Goal: Information Seeking & Learning: Learn about a topic

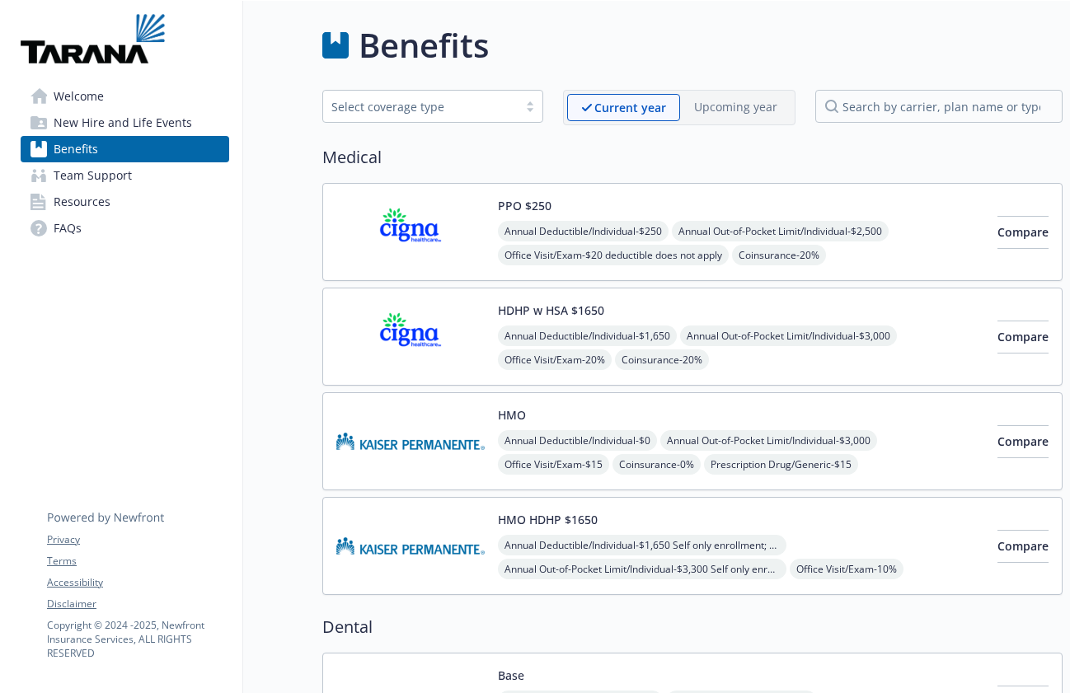
click at [73, 96] on span "Welcome" at bounding box center [79, 96] width 50 height 26
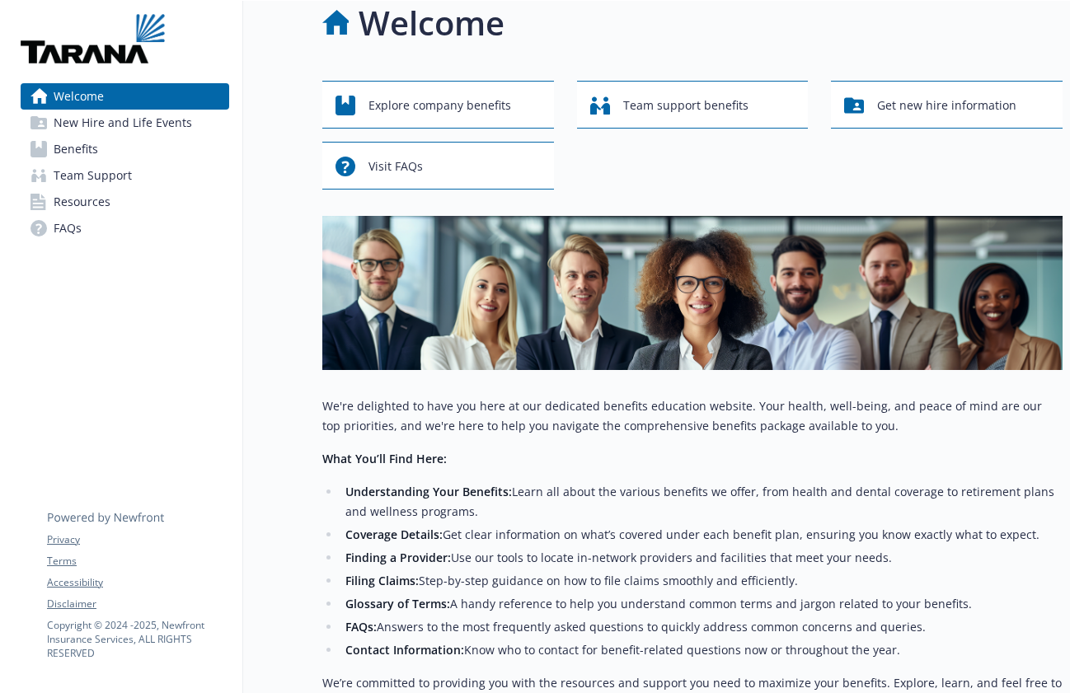
scroll to position [0, 12]
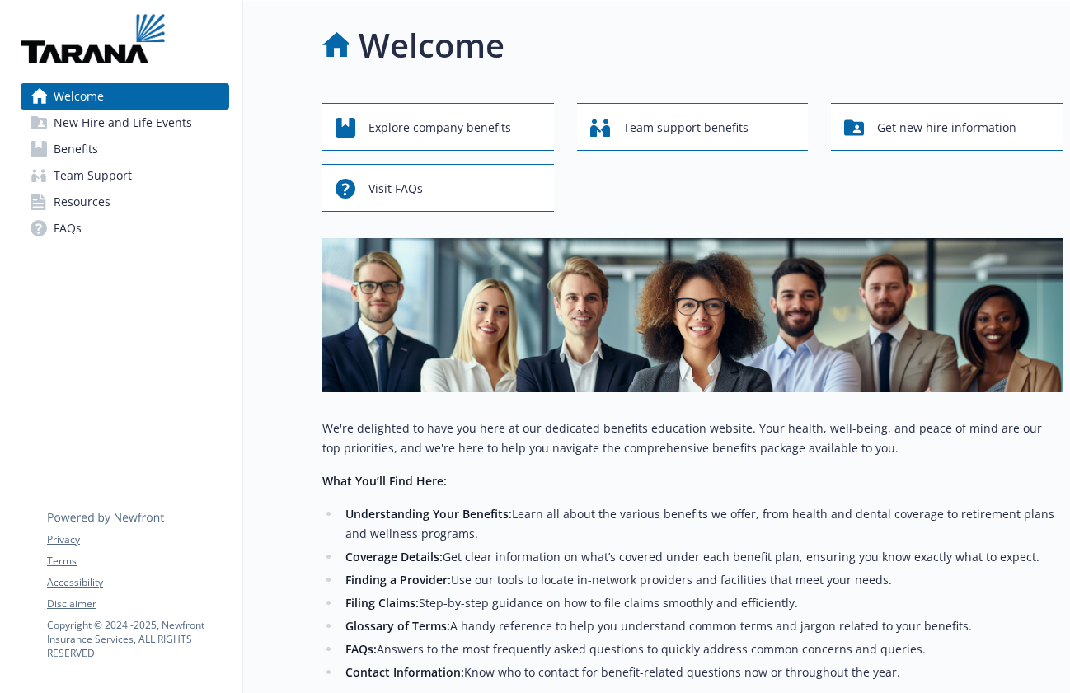
click at [82, 151] on span "Benefits" at bounding box center [76, 149] width 45 height 26
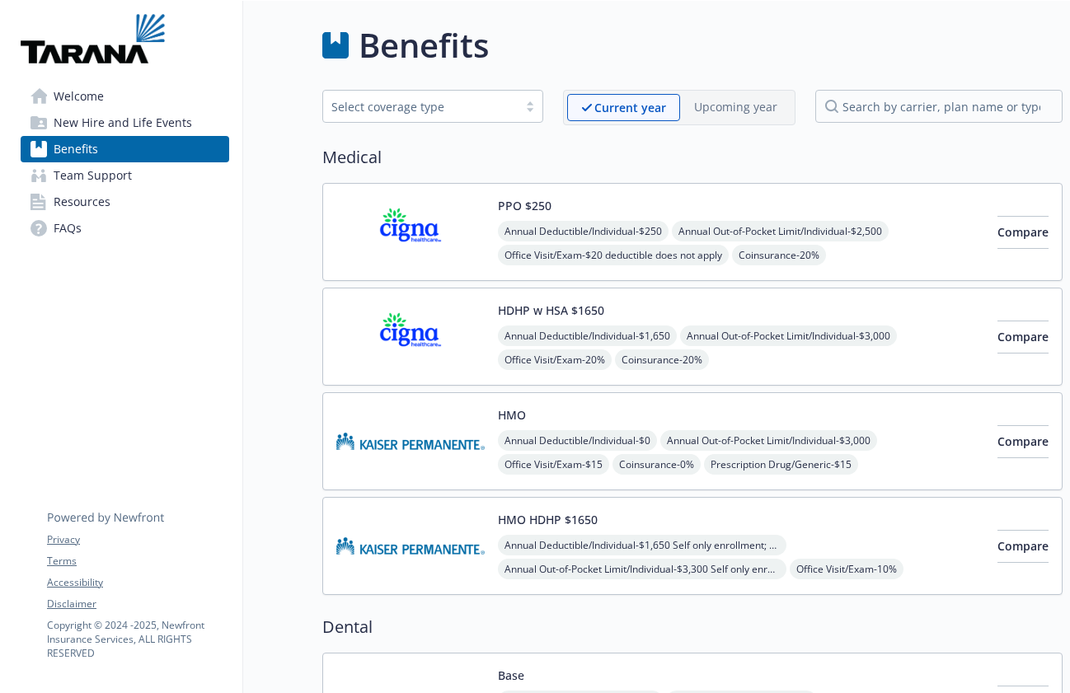
click at [458, 105] on div "Select coverage type" at bounding box center [420, 106] width 178 height 17
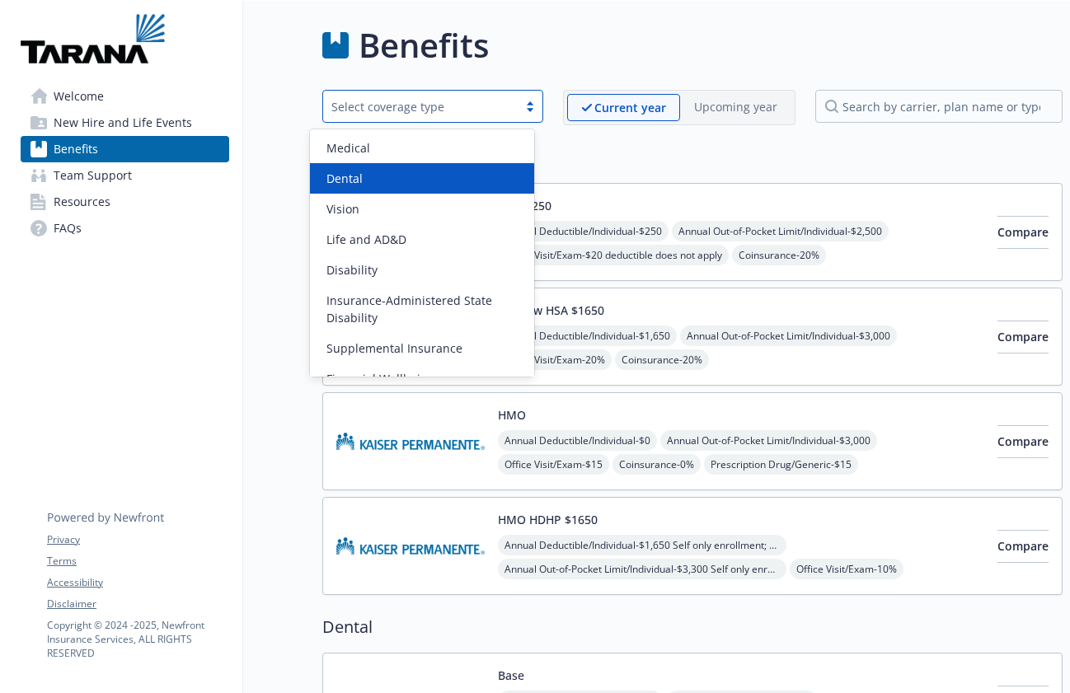
click at [426, 190] on div "Dental" at bounding box center [422, 178] width 224 height 31
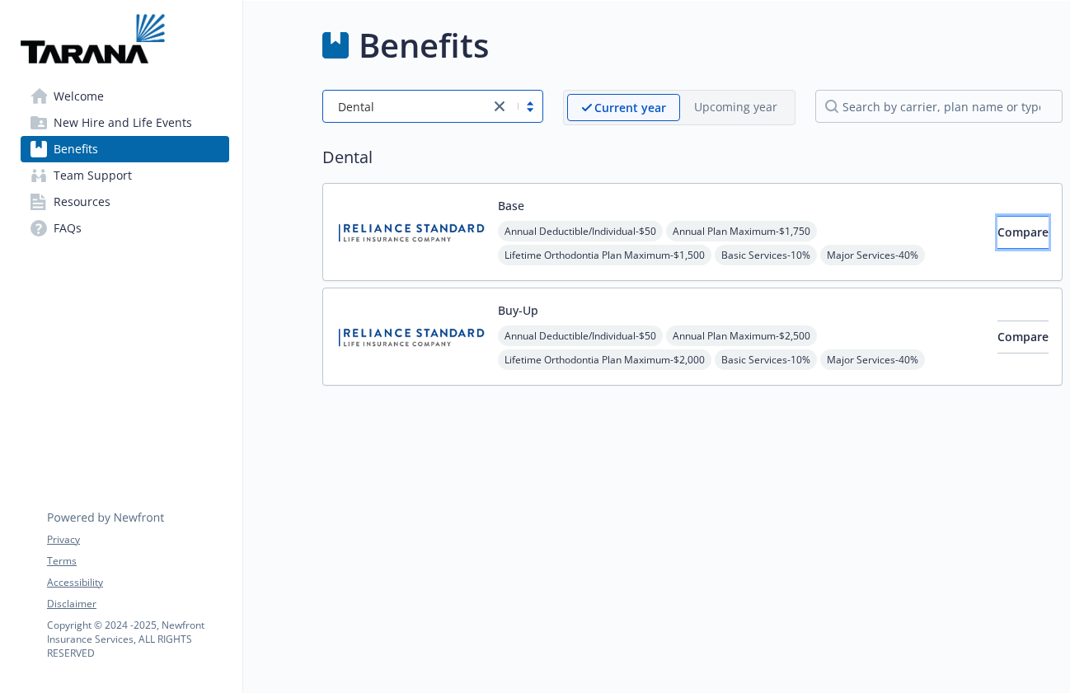
click at [998, 239] on span "Compare" at bounding box center [1023, 232] width 51 height 16
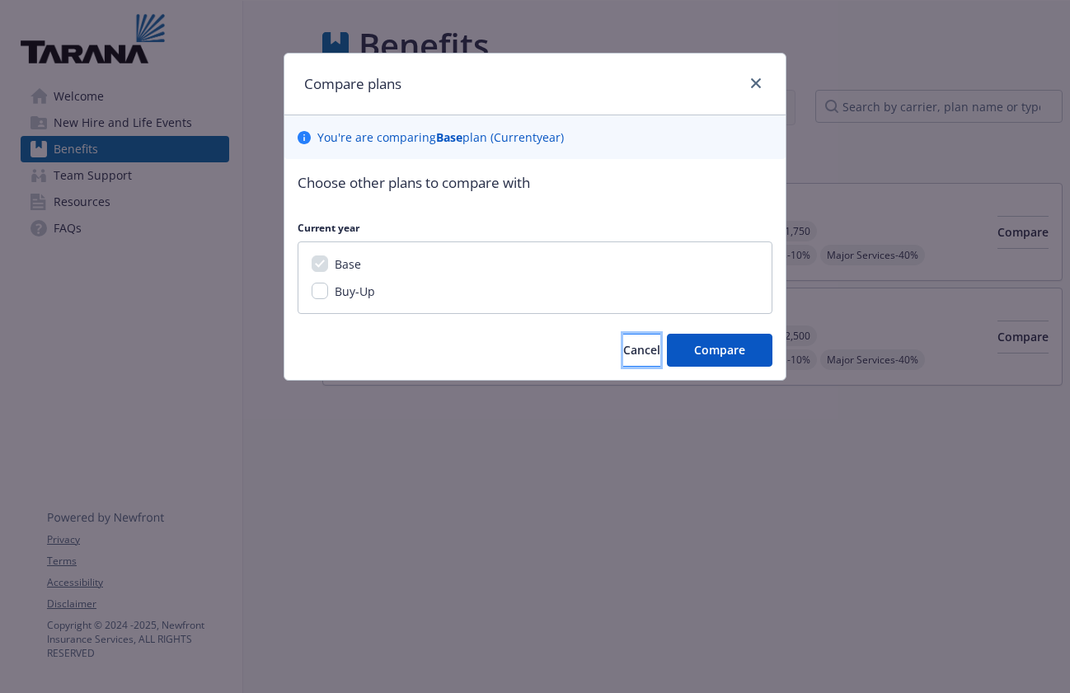
click at [623, 357] on span "Cancel" at bounding box center [641, 350] width 37 height 16
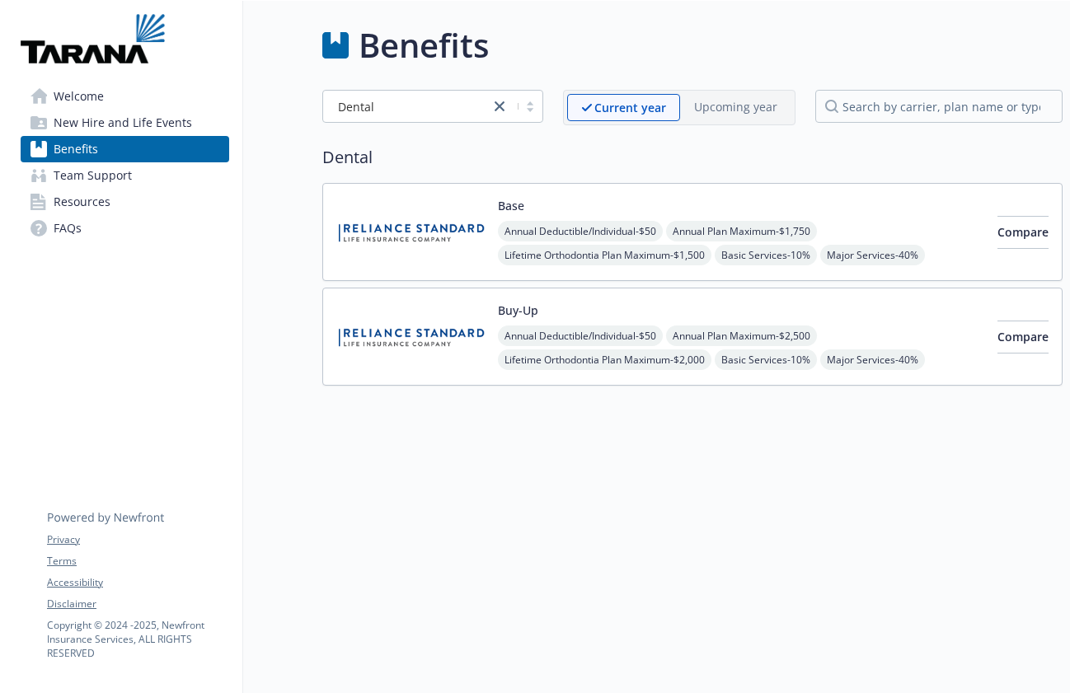
click at [75, 196] on span "Resources" at bounding box center [82, 202] width 57 height 26
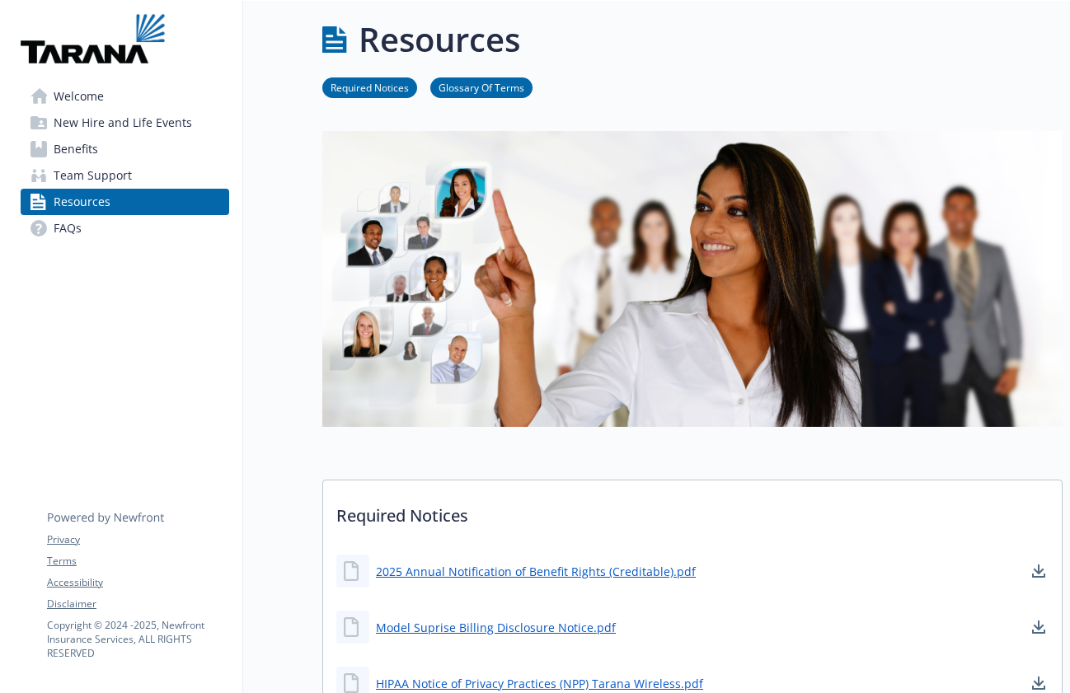
scroll to position [0, 12]
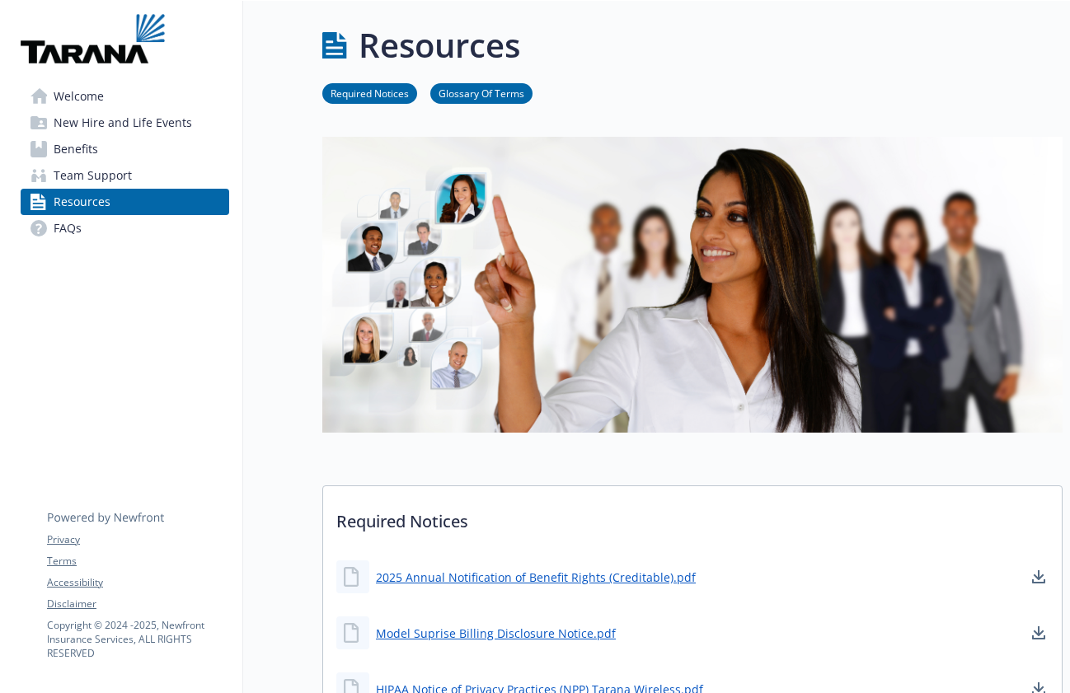
click at [40, 96] on link "Welcome" at bounding box center [125, 96] width 209 height 26
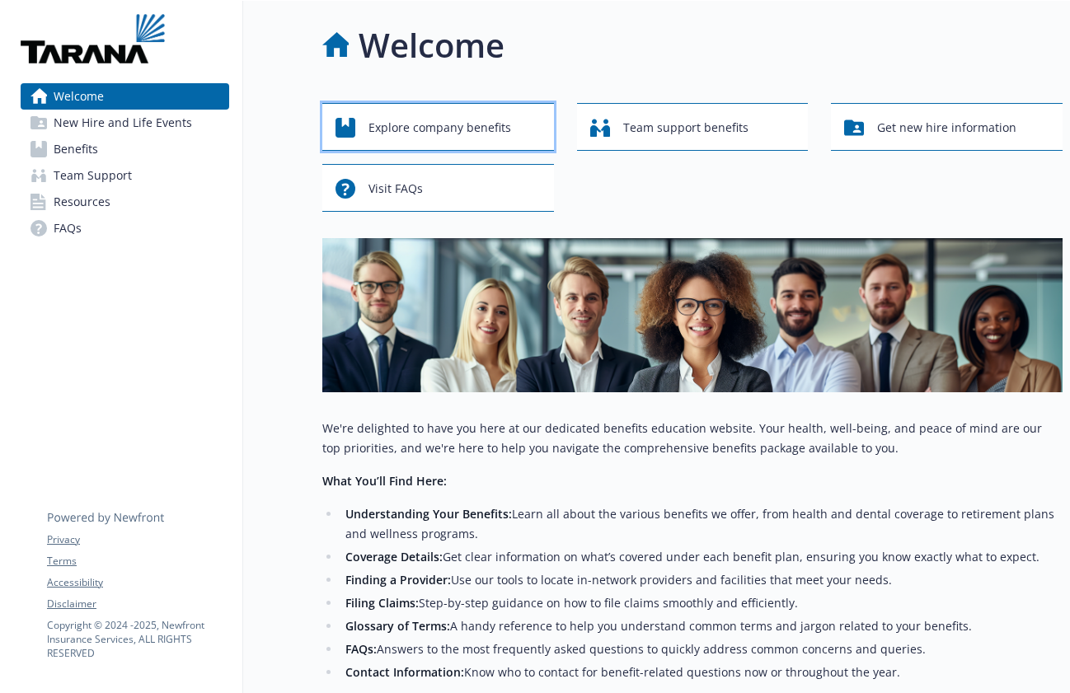
click at [369, 129] on span "Explore company benefits" at bounding box center [440, 127] width 143 height 31
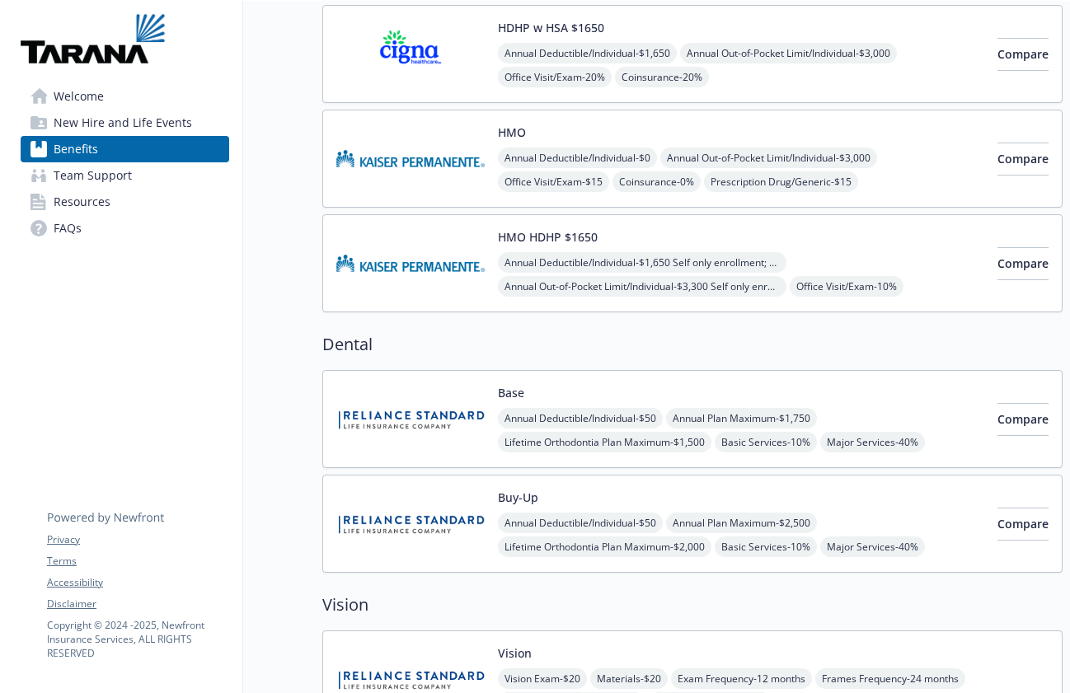
scroll to position [286, 12]
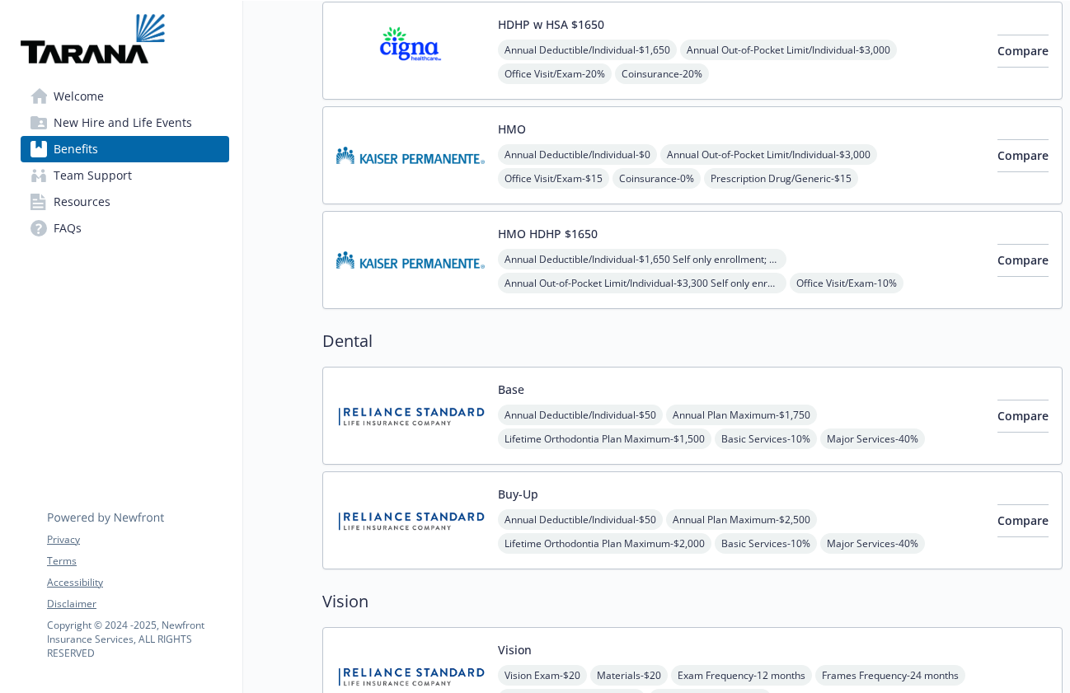
click at [358, 428] on img at bounding box center [410, 416] width 148 height 70
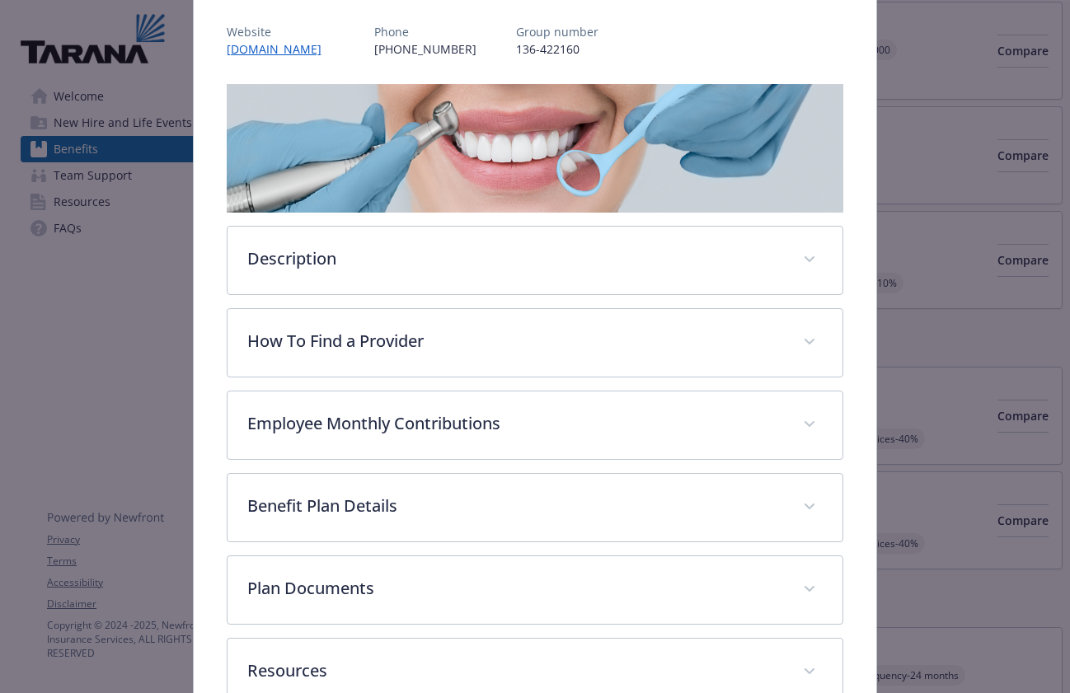
scroll to position [197, 0]
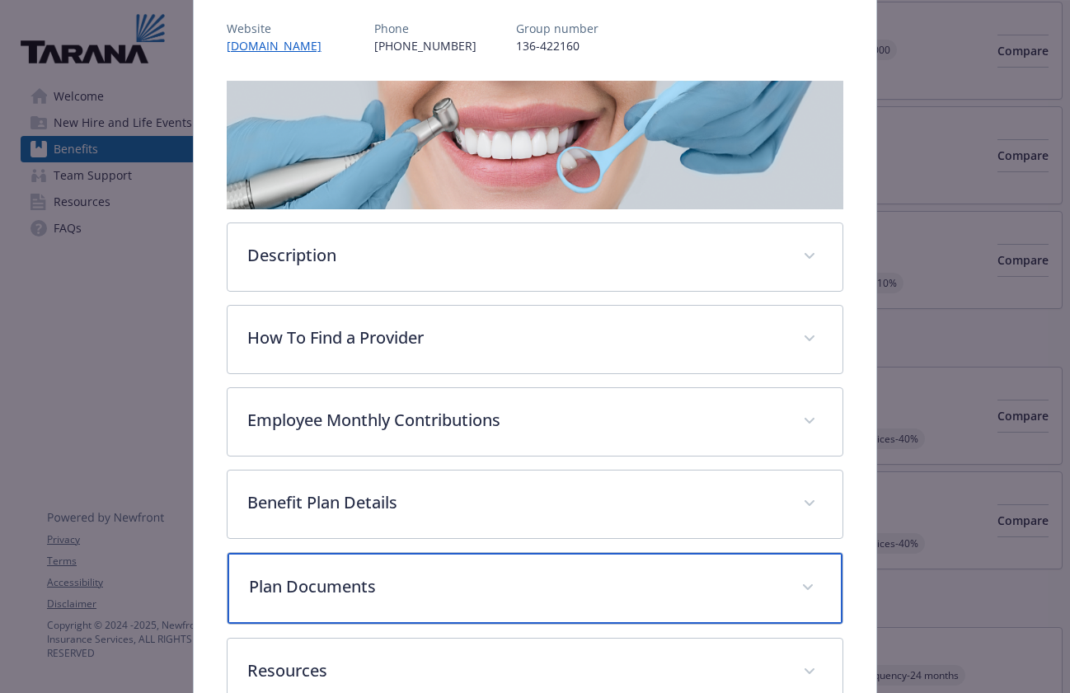
click at [303, 585] on p "Plan Documents" at bounding box center [515, 587] width 533 height 25
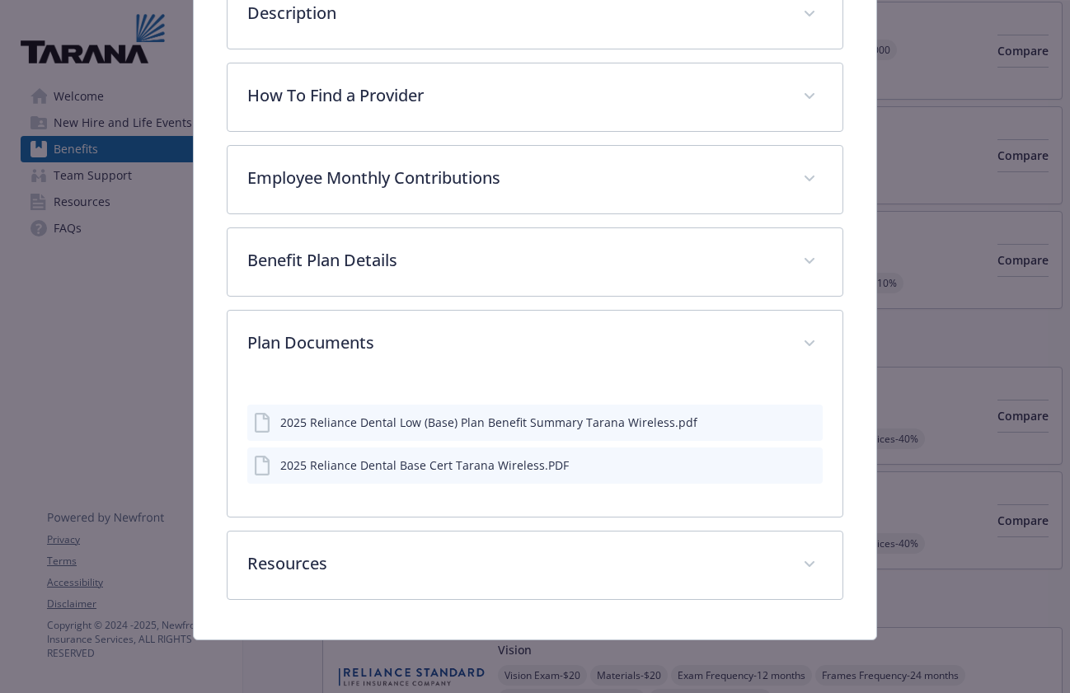
scroll to position [438, 0]
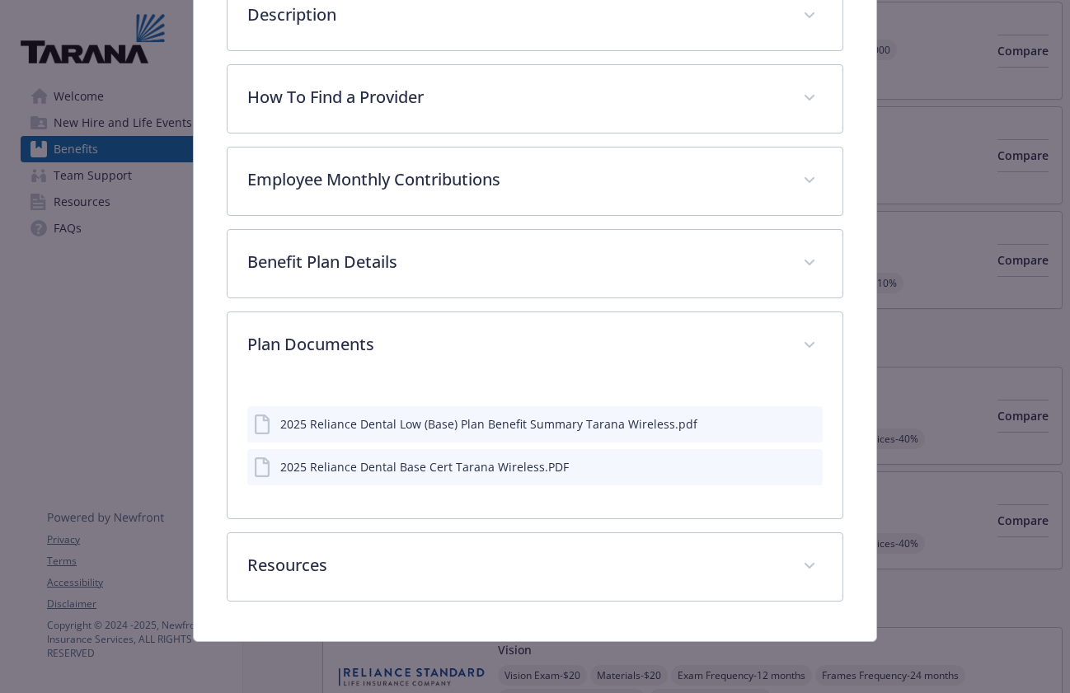
click at [260, 430] on icon "details for plan Dental - Base - Dental PPO" at bounding box center [264, 425] width 20 height 20
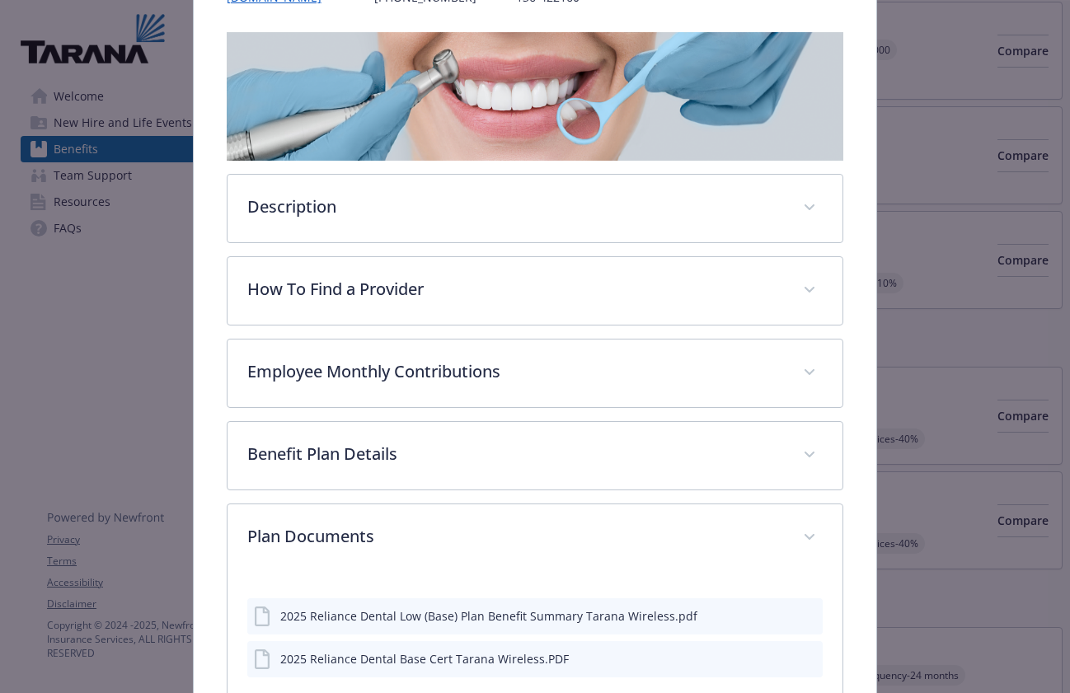
scroll to position [209, 0]
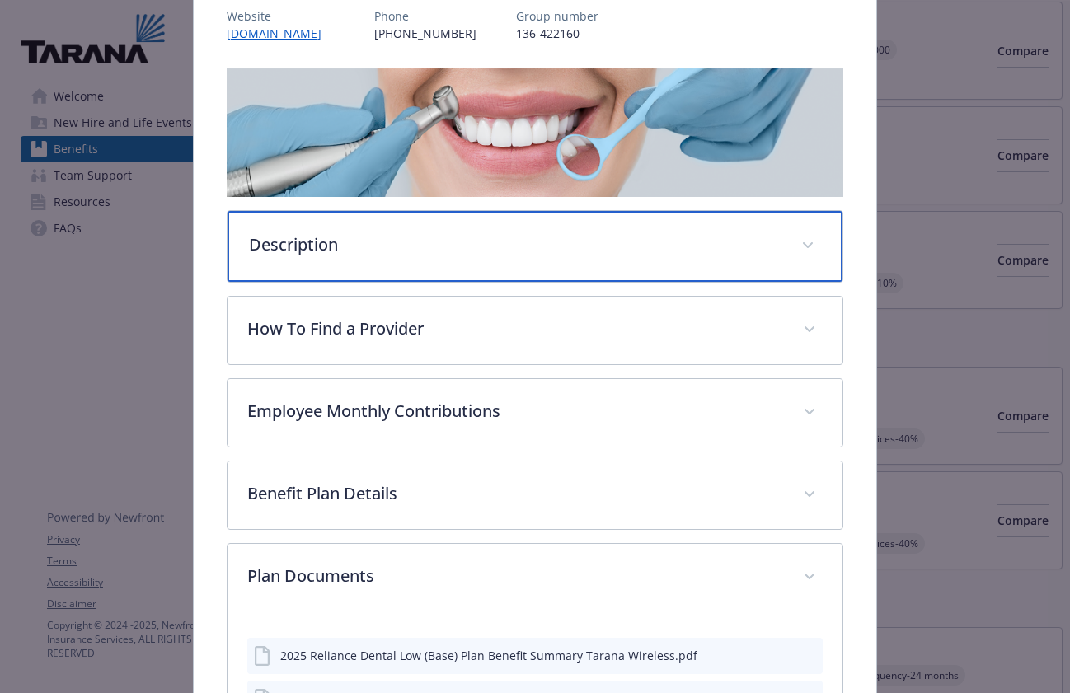
click at [284, 237] on p "Description" at bounding box center [515, 244] width 533 height 25
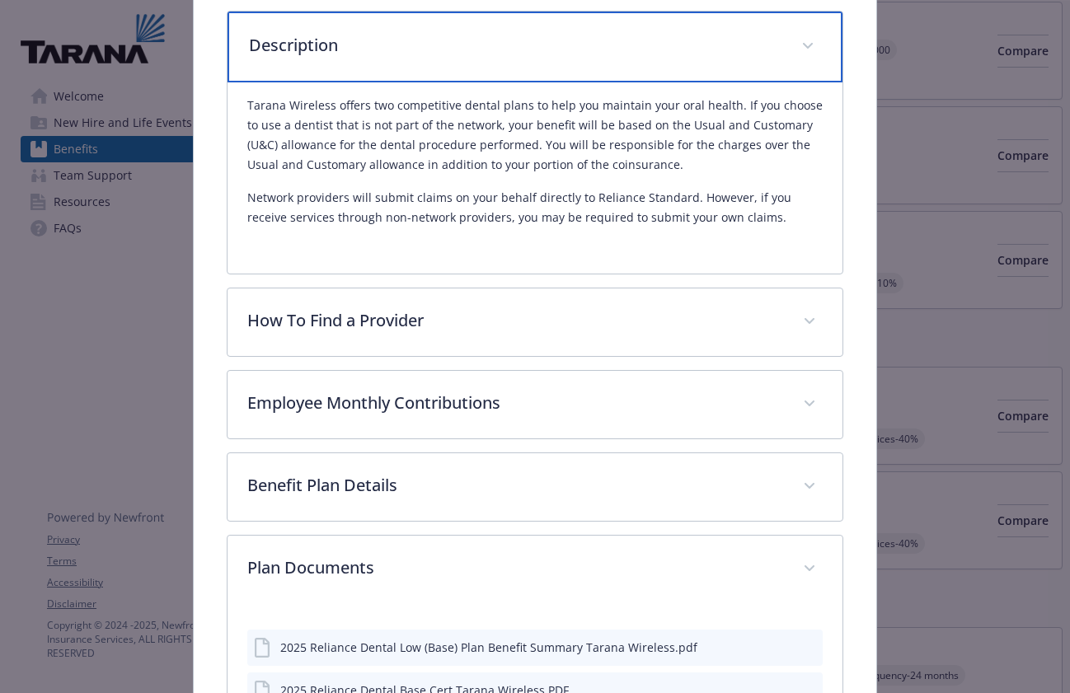
scroll to position [486, 0]
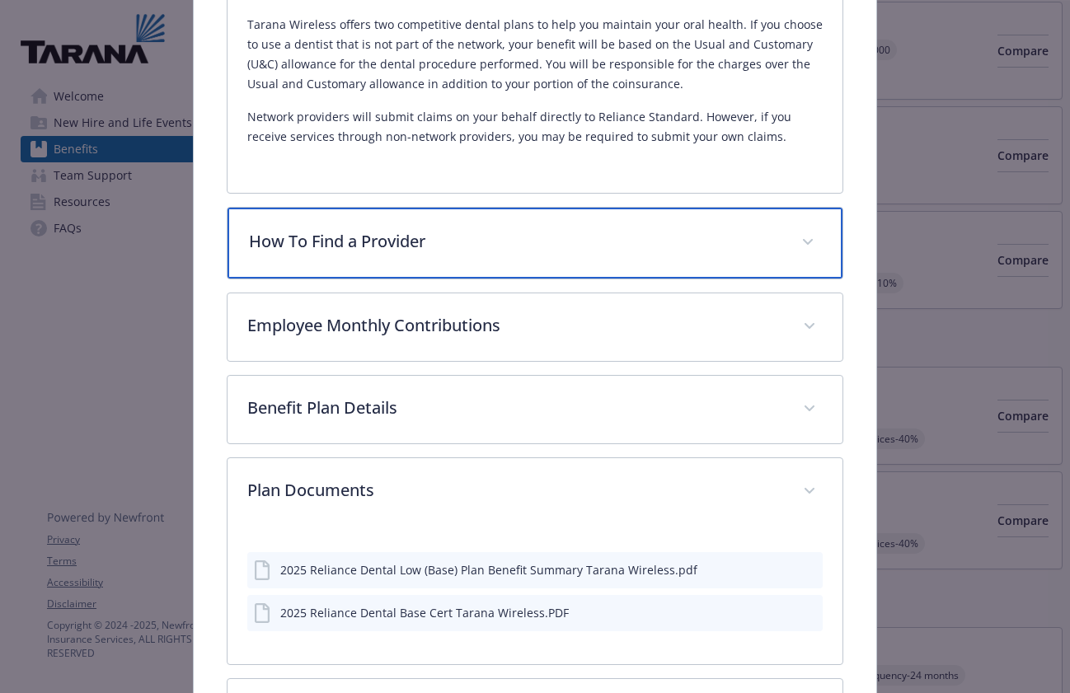
click at [284, 237] on p "How To Find a Provider" at bounding box center [515, 241] width 533 height 25
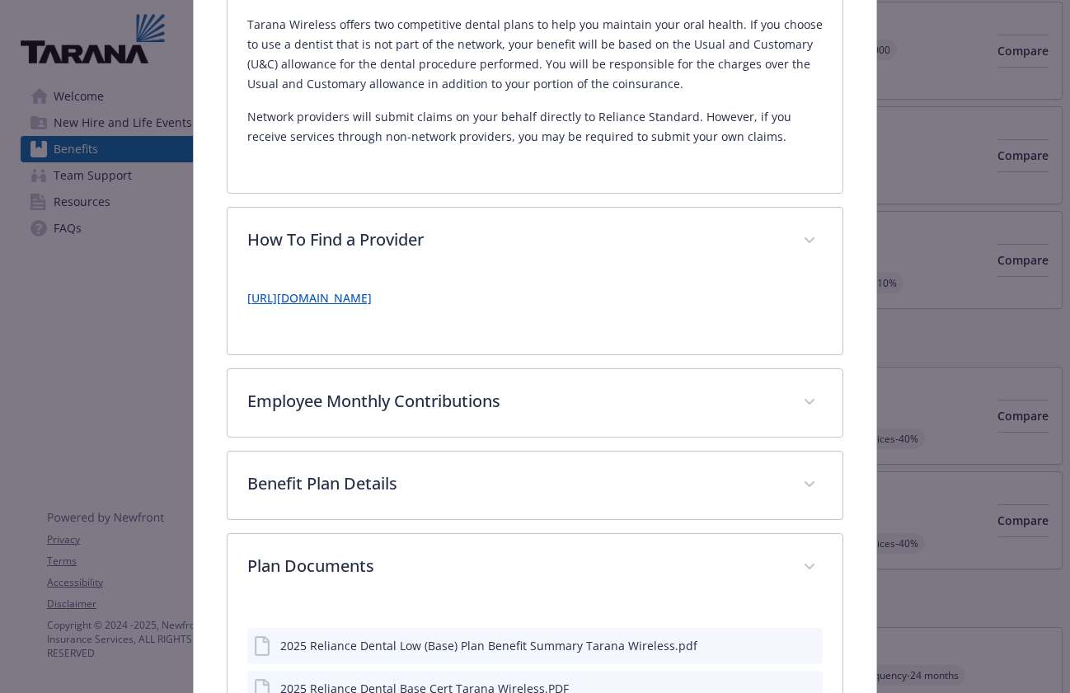
click at [307, 297] on link "[URL][DOMAIN_NAME]" at bounding box center [309, 298] width 124 height 16
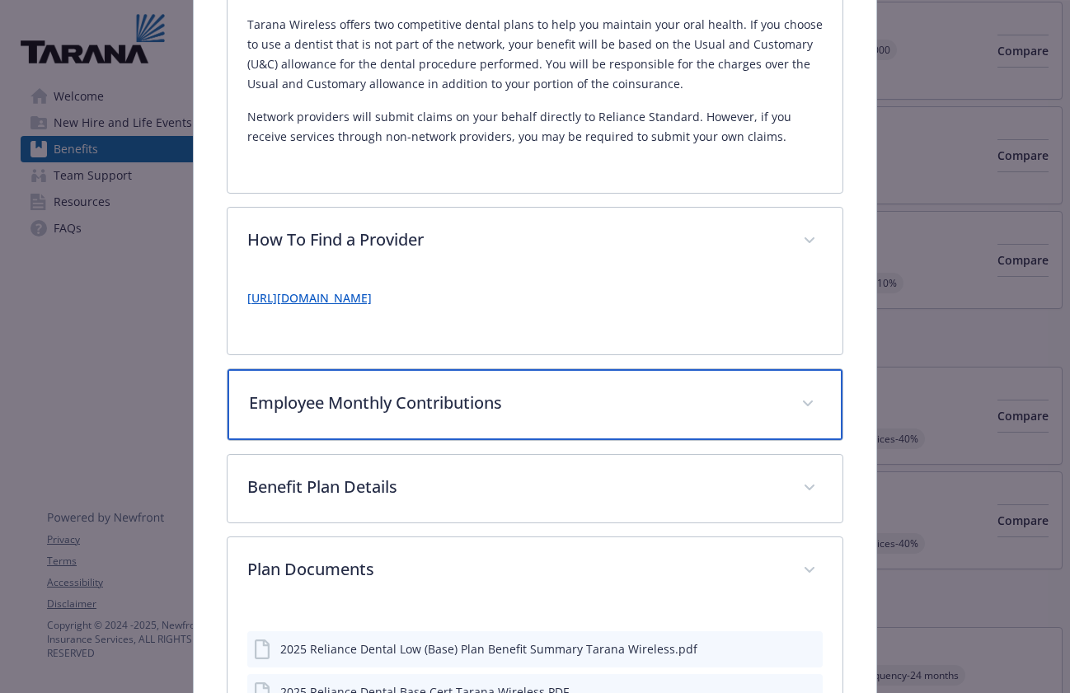
click at [300, 410] on p "Employee Monthly Contributions" at bounding box center [515, 403] width 533 height 25
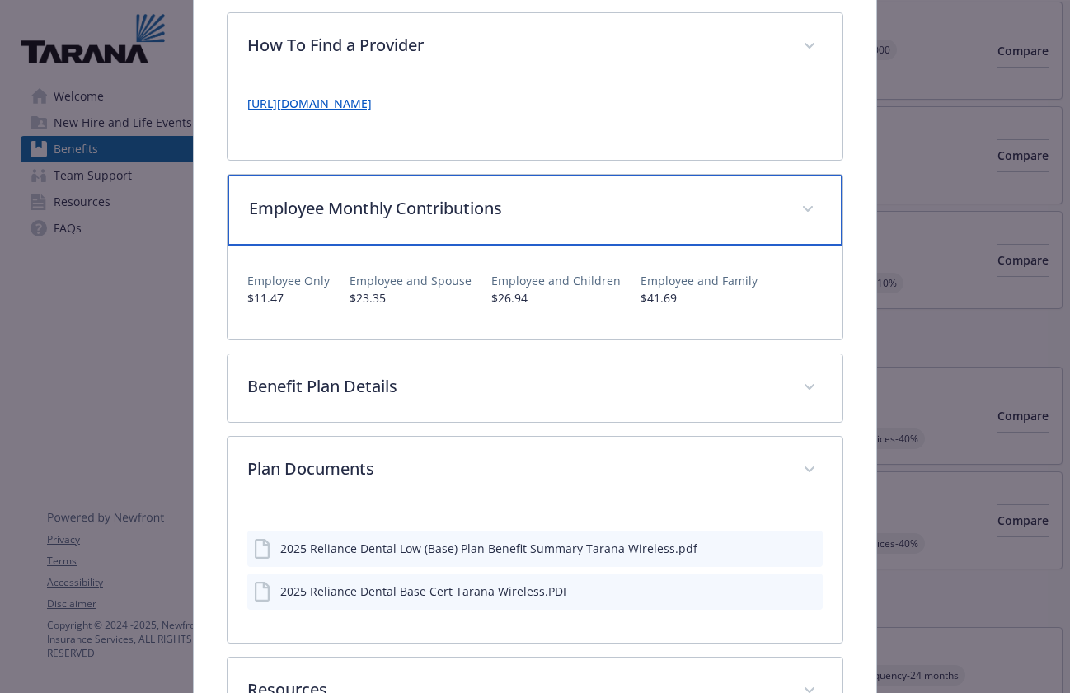
scroll to position [685, 0]
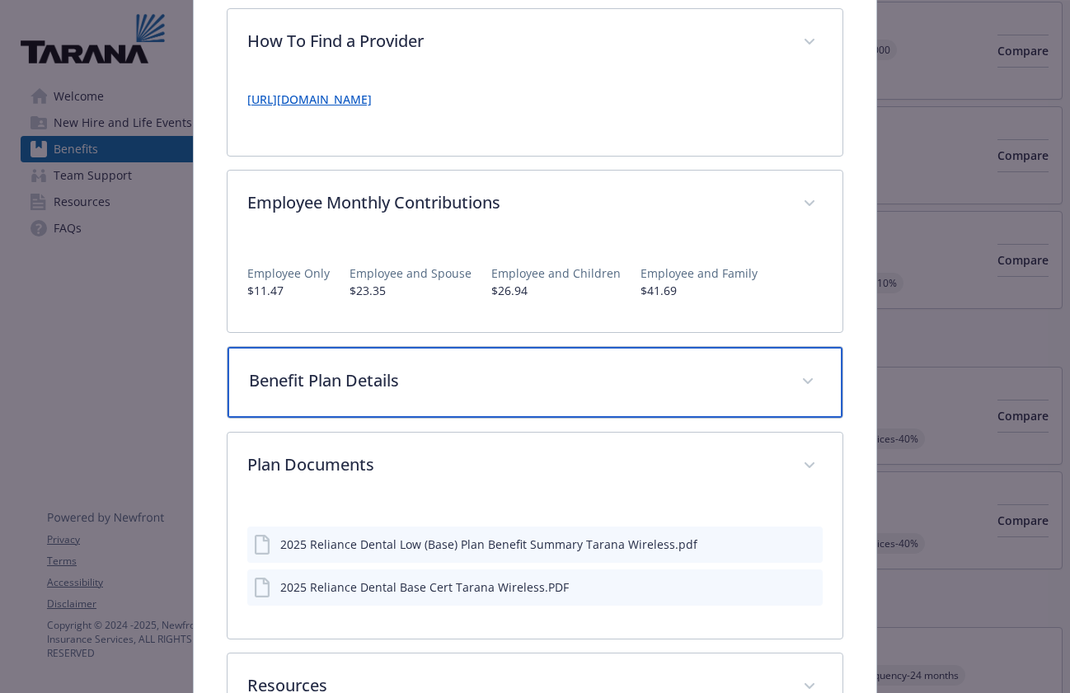
click at [269, 380] on p "Benefit Plan Details" at bounding box center [515, 381] width 533 height 25
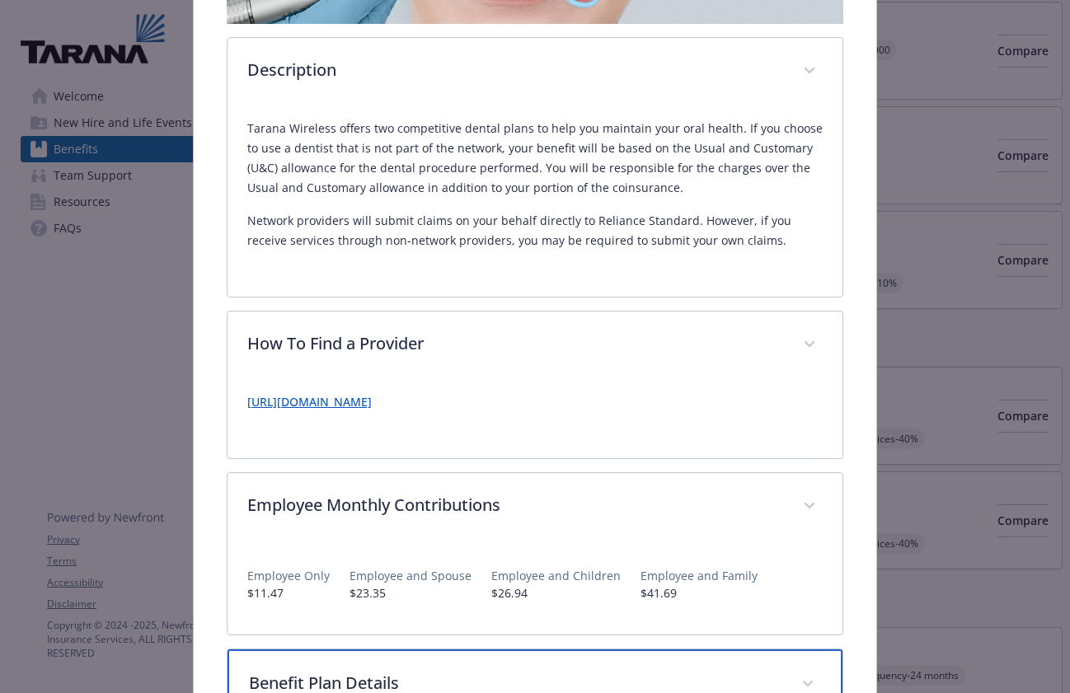
scroll to position [0, 0]
